Goal: Information Seeking & Learning: Learn about a topic

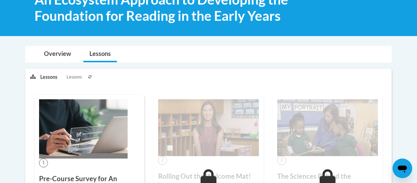
scroll to position [106, 0]
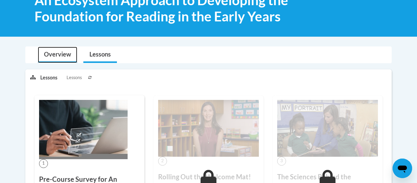
click at [45, 47] on link "Overview" at bounding box center [57, 55] width 39 height 16
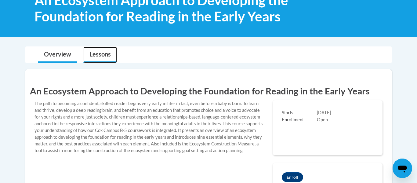
click at [98, 54] on link "Lessons" at bounding box center [100, 55] width 34 height 16
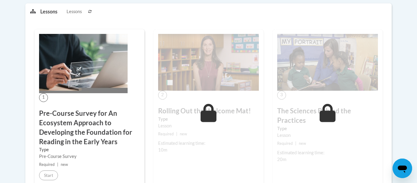
click at [100, 56] on img at bounding box center [83, 63] width 88 height 59
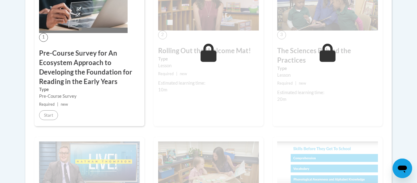
scroll to position [417, 0]
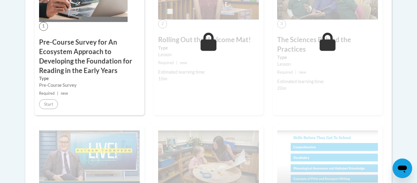
click at [195, 88] on div "2 Rolling Out the Welcome Mat! Type Lesson Required | new Estimated learning ti…" at bounding box center [208, 36] width 110 height 157
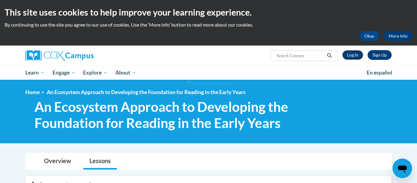
click at [355, 59] on link "Log In" at bounding box center [352, 55] width 21 height 10
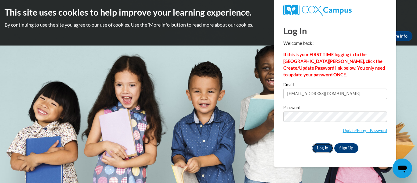
click at [323, 150] on input "Log In" at bounding box center [322, 148] width 21 height 10
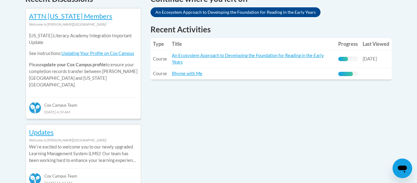
scroll to position [276, 0]
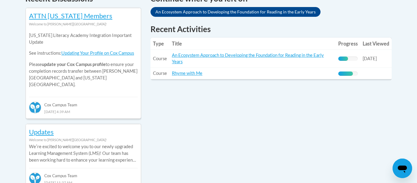
click at [185, 61] on td "Title: An Ecosystem Approach to Developing the Foundation for Reading in the Ea…" at bounding box center [252, 59] width 166 height 18
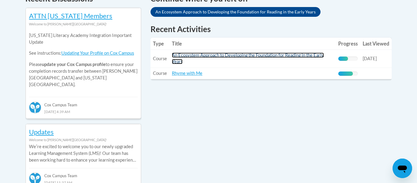
click at [176, 56] on link "An Ecosystem Approach to Developing the Foundation for Reading in the Early Yea…" at bounding box center [248, 58] width 152 height 12
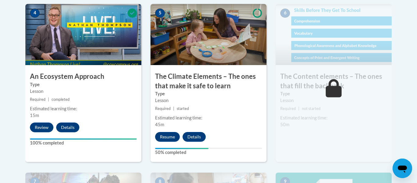
scroll to position [386, 0]
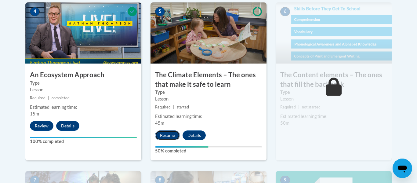
click at [172, 136] on button "Resume" at bounding box center [167, 135] width 25 height 10
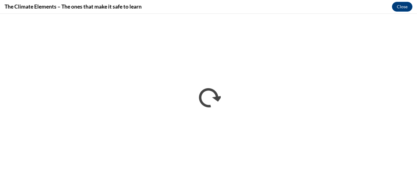
scroll to position [0, 0]
